Goal: Navigation & Orientation: Understand site structure

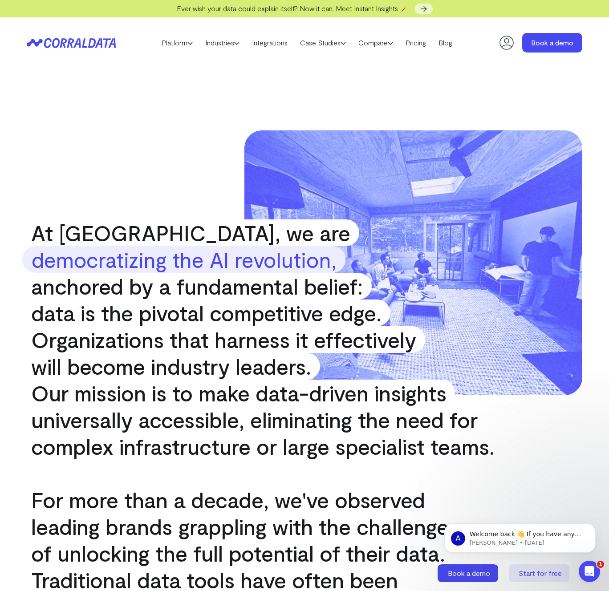
click at [108, 101] on div "At CorralData, we are democratizing the AI revolution, anchored by a fundamenta…" at bounding box center [304, 562] width 609 height 989
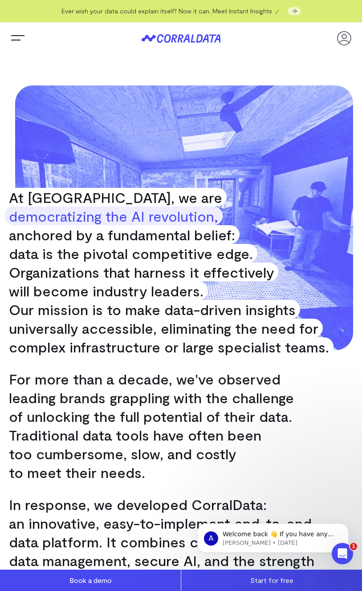
click at [187, 41] on icon at bounding box center [181, 38] width 79 height 8
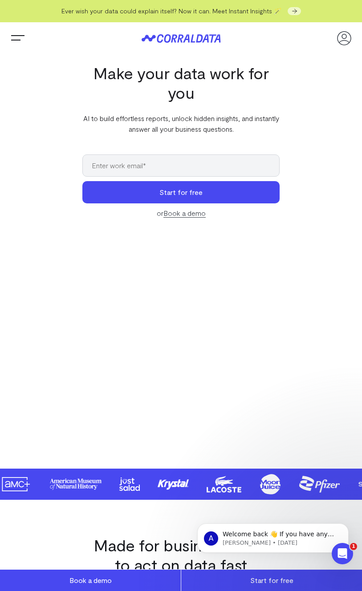
click at [208, 33] on header "Platform AI Reporting Use AI to effortlessly answer any business questions from…" at bounding box center [181, 38] width 344 height 32
click at [207, 37] on icon at bounding box center [205, 38] width 7 height 8
